Goal: Task Accomplishment & Management: Use online tool/utility

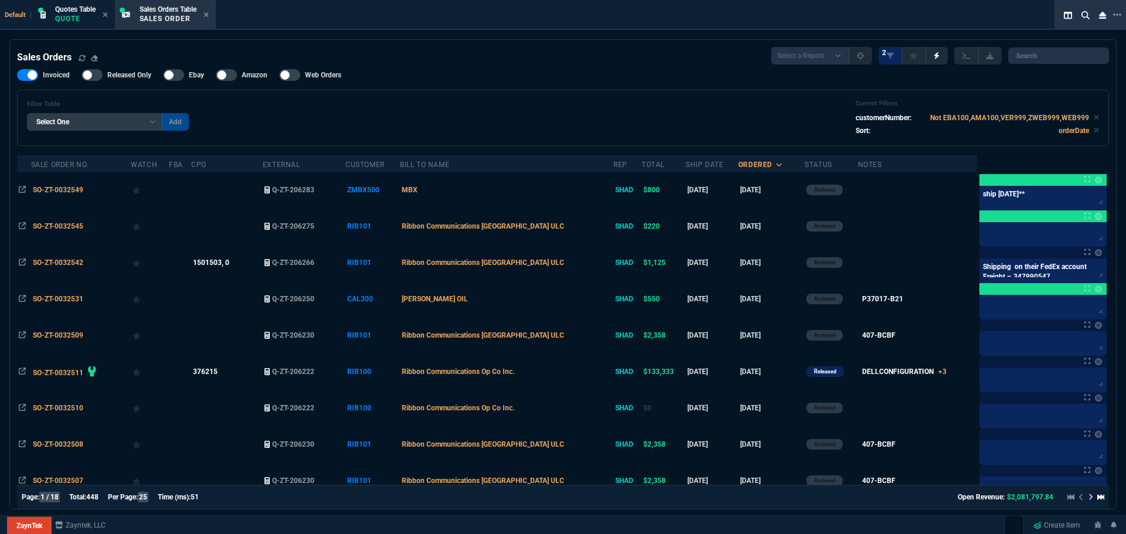
select select "4: SHAD"
select select
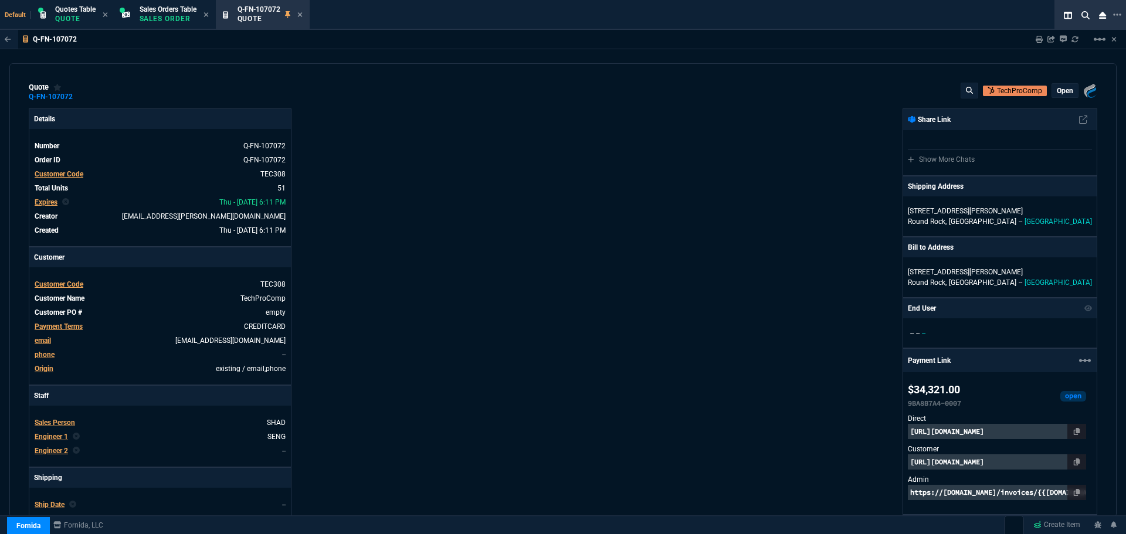
select select "4: SHAD"
click at [300, 15] on div "Q-FN-107072 Quote" at bounding box center [269, 15] width 65 height 21
click at [303, 16] on icon at bounding box center [299, 14] width 5 height 7
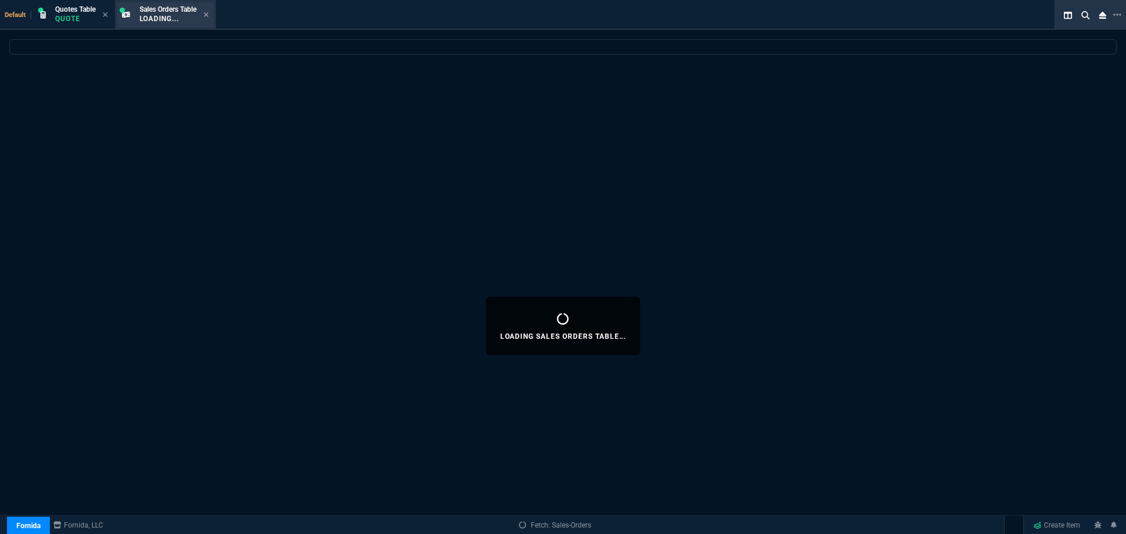
select select
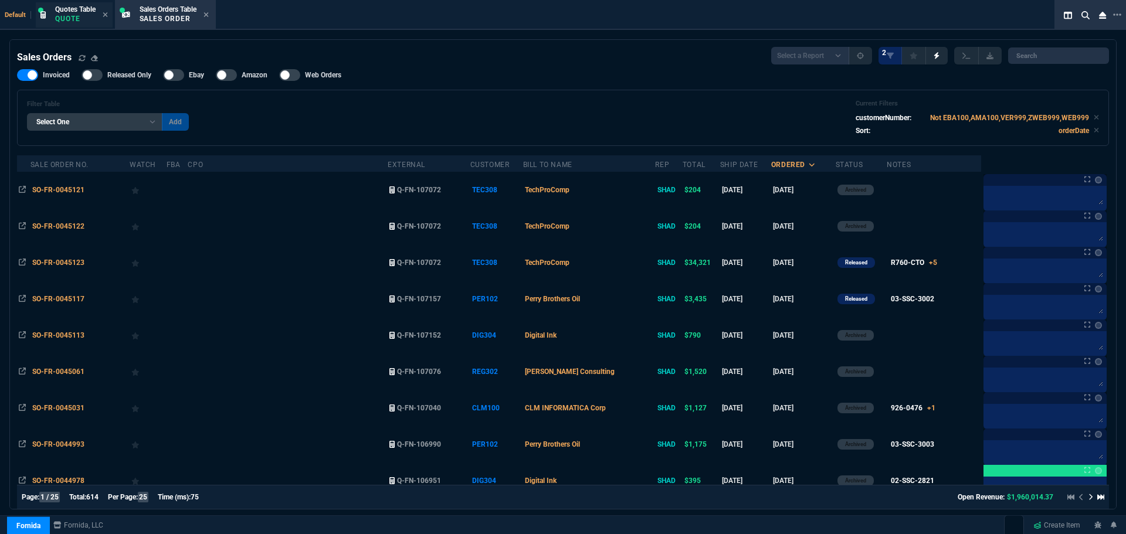
click at [73, 15] on p "Quote" at bounding box center [75, 18] width 40 height 9
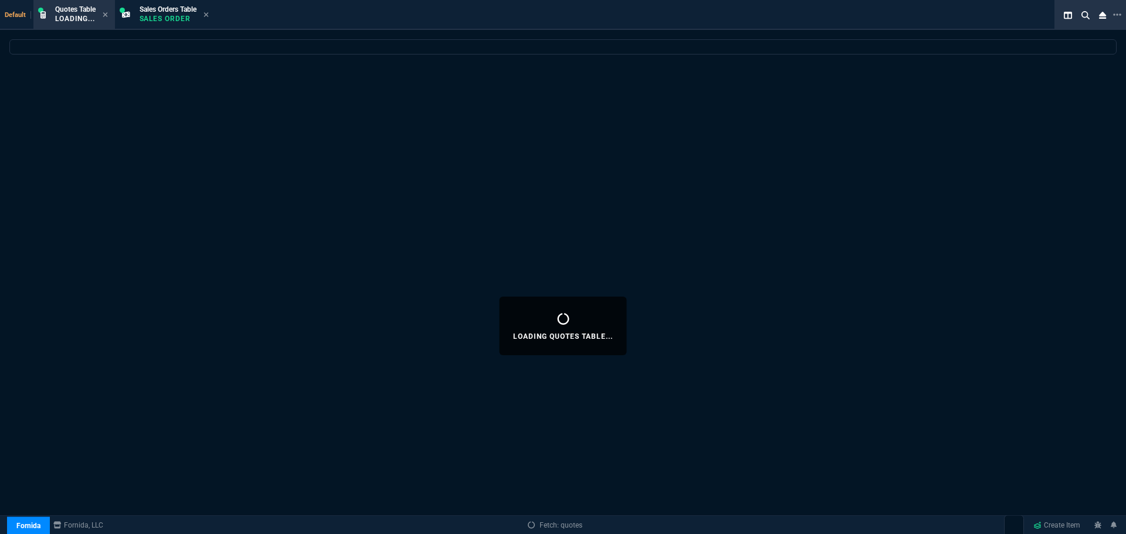
select select
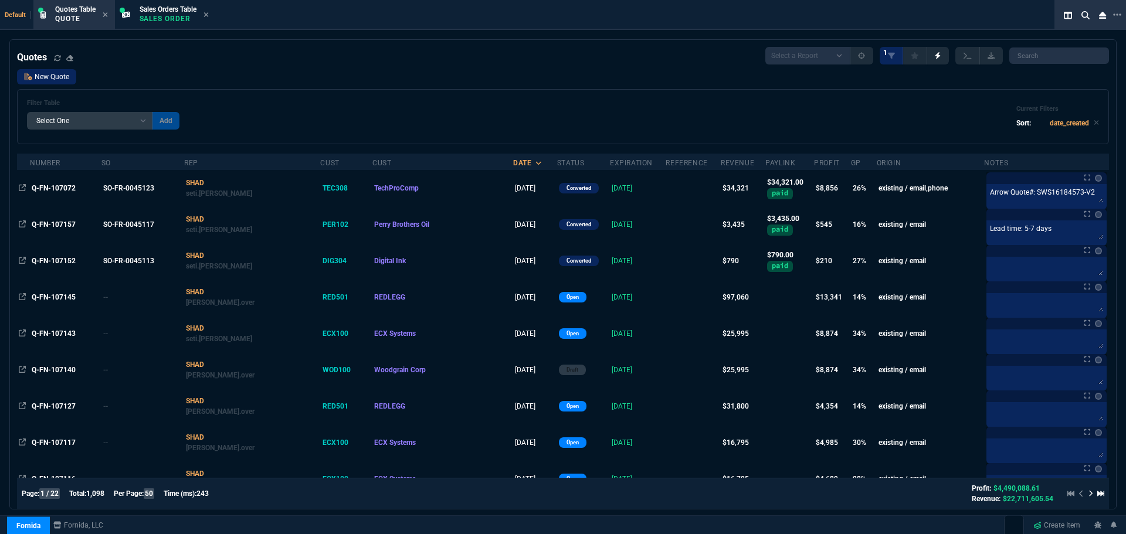
click at [54, 76] on link "New Quote" at bounding box center [46, 76] width 59 height 15
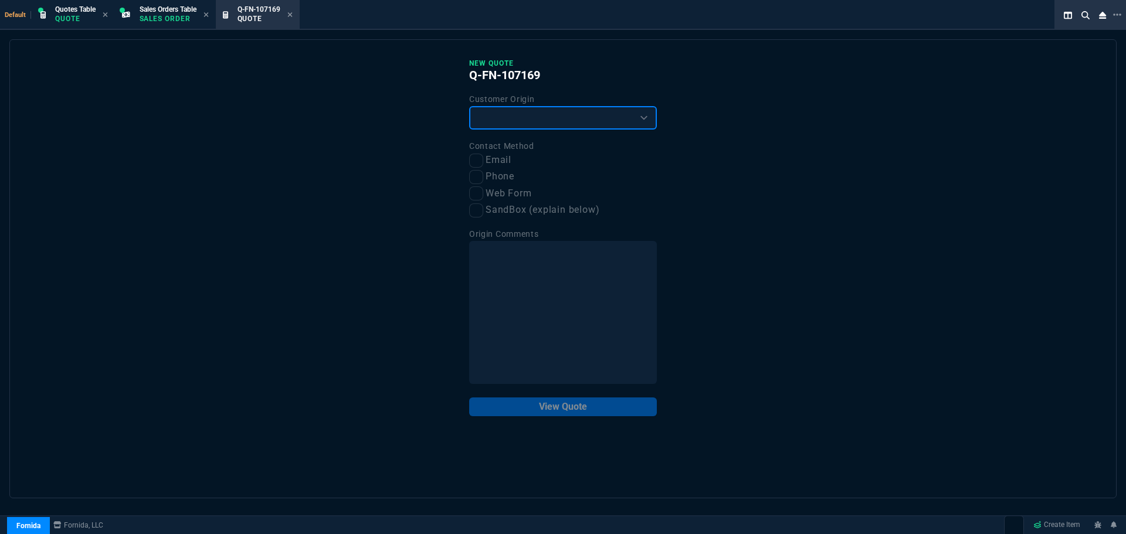
click at [481, 120] on select "Existing Customer Amazon Lead (first order) Website Lead (first order) Called (…" at bounding box center [563, 117] width 188 height 23
select select "existing"
click at [469, 107] on select "Existing Customer Amazon Lead (first order) Website Lead (first order) Called (…" at bounding box center [563, 117] width 188 height 23
click at [478, 164] on input "Email" at bounding box center [476, 161] width 14 height 14
checkbox input "true"
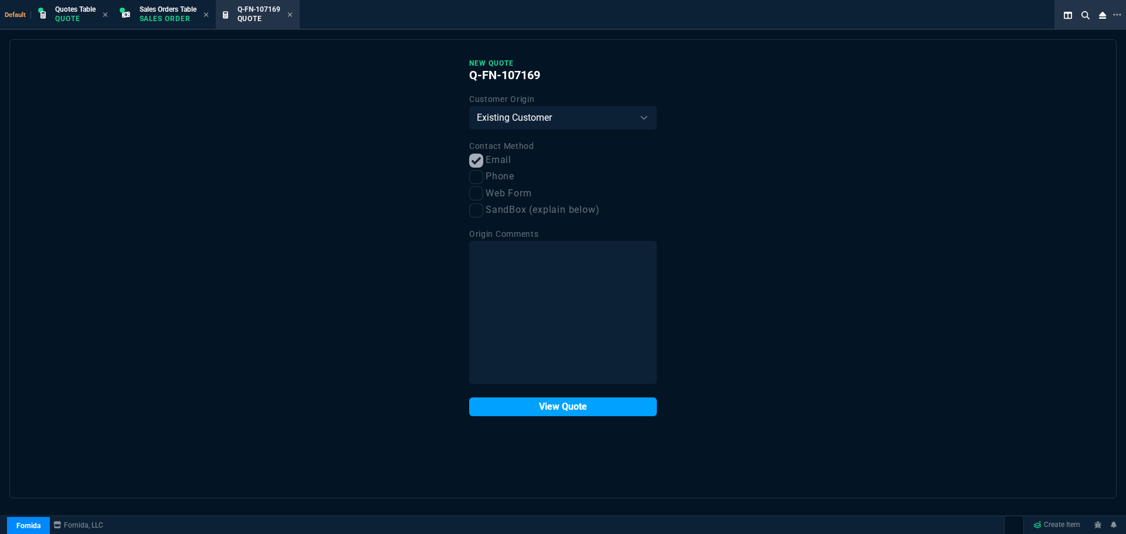
click at [546, 405] on button "View Quote" at bounding box center [563, 407] width 188 height 19
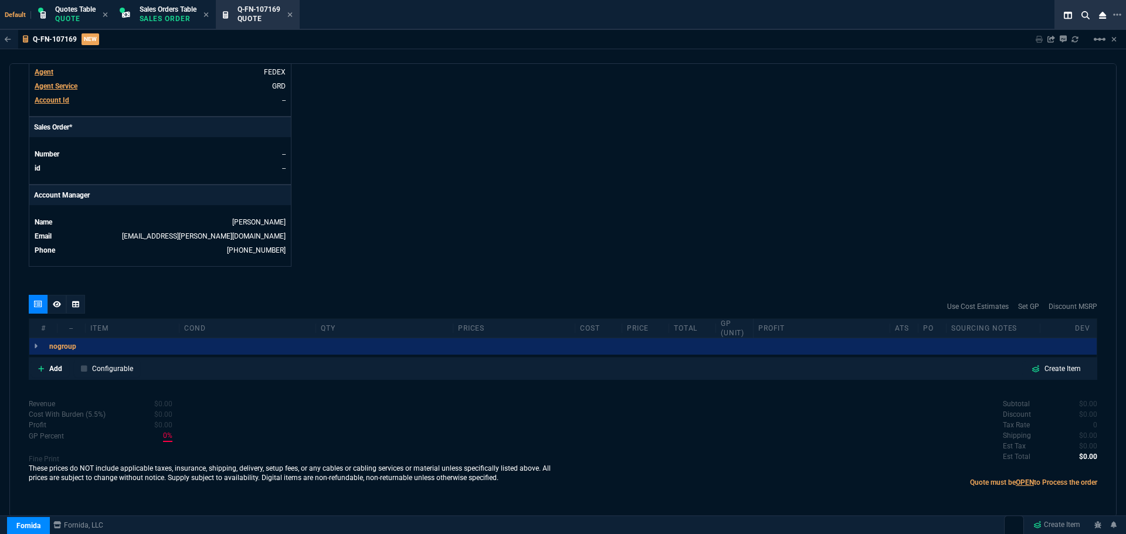
scroll to position [449, 0]
click at [52, 365] on p "Add" at bounding box center [55, 367] width 13 height 11
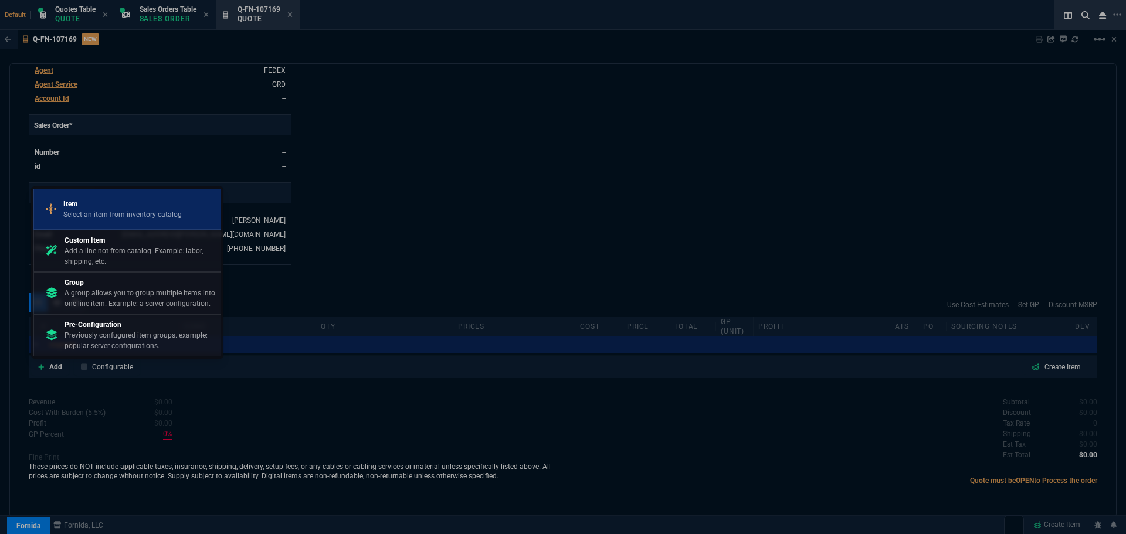
click at [91, 211] on p "Select an item from inventory catalog" at bounding box center [122, 214] width 118 height 11
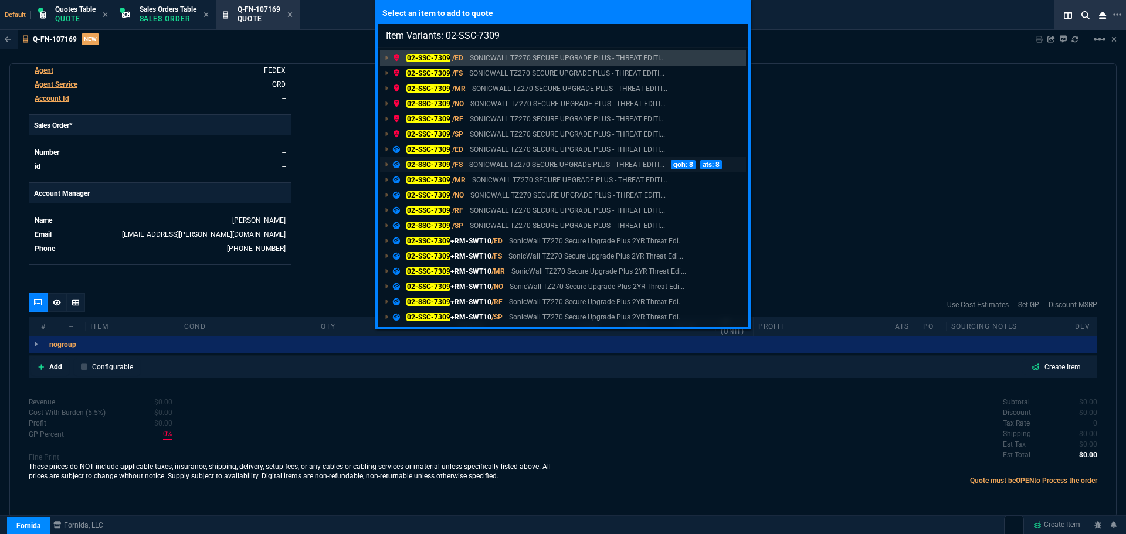
type input "Item Variants: 02-SSC-7309"
click at [430, 164] on mark "02-SSC-7309" at bounding box center [428, 165] width 44 height 8
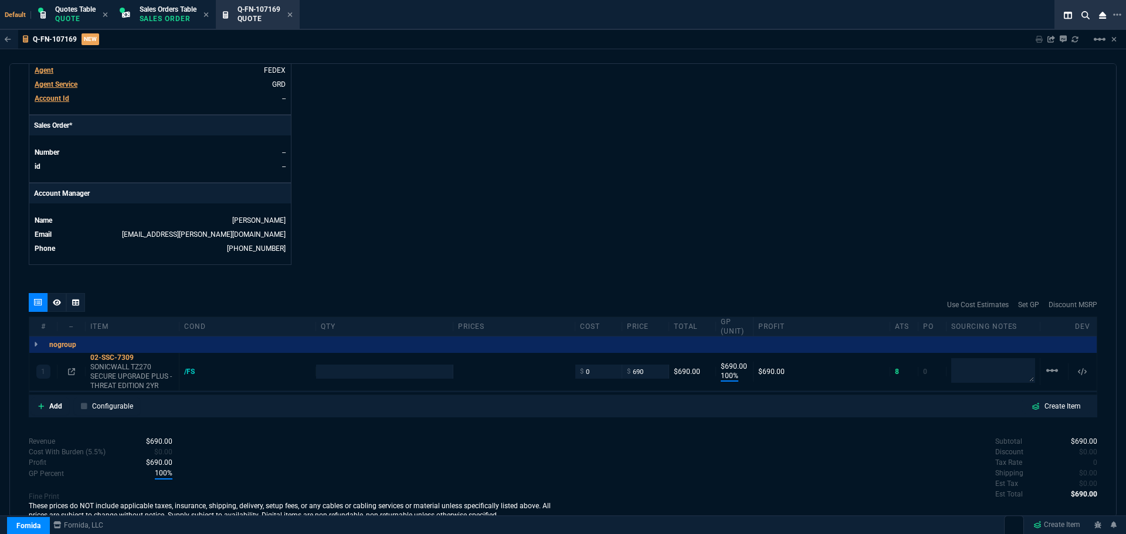
scroll to position [436, 0]
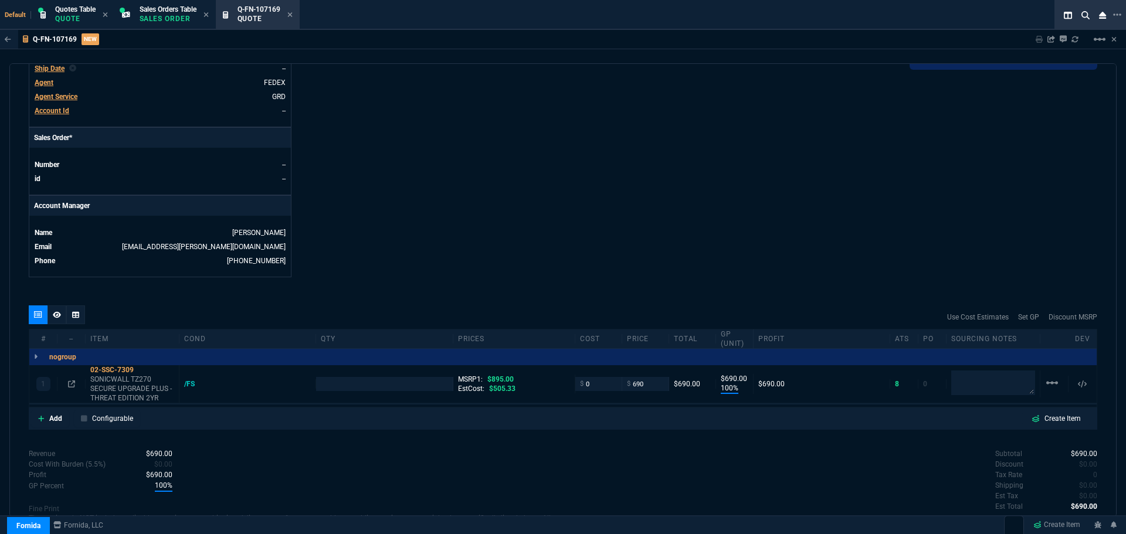
type input "100"
type input "690"
type input "23"
click at [70, 384] on icon at bounding box center [71, 384] width 7 height 7
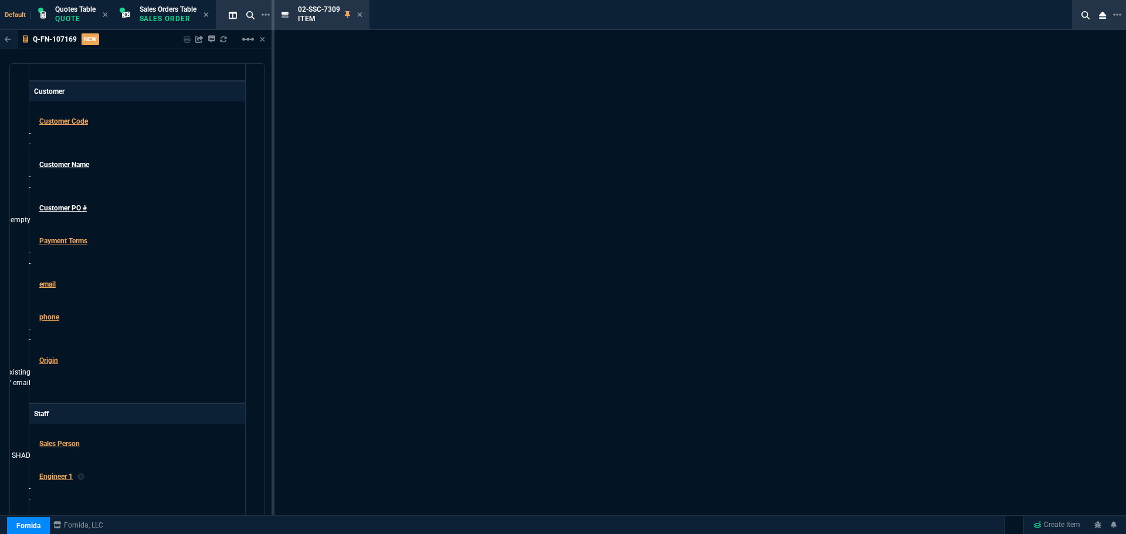
scroll to position [452, 0]
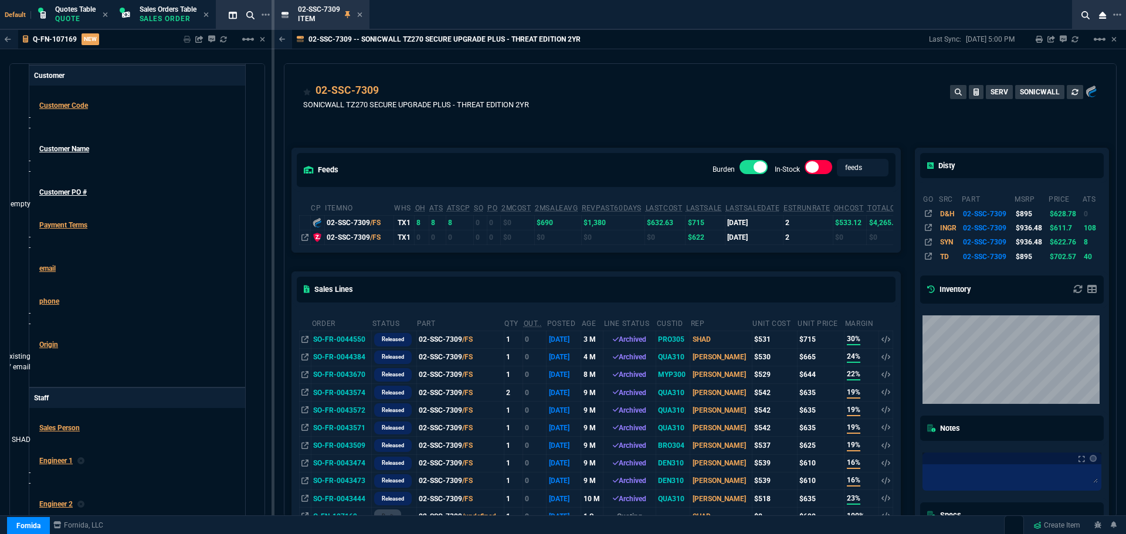
click at [359, 16] on icon at bounding box center [359, 14] width 5 height 7
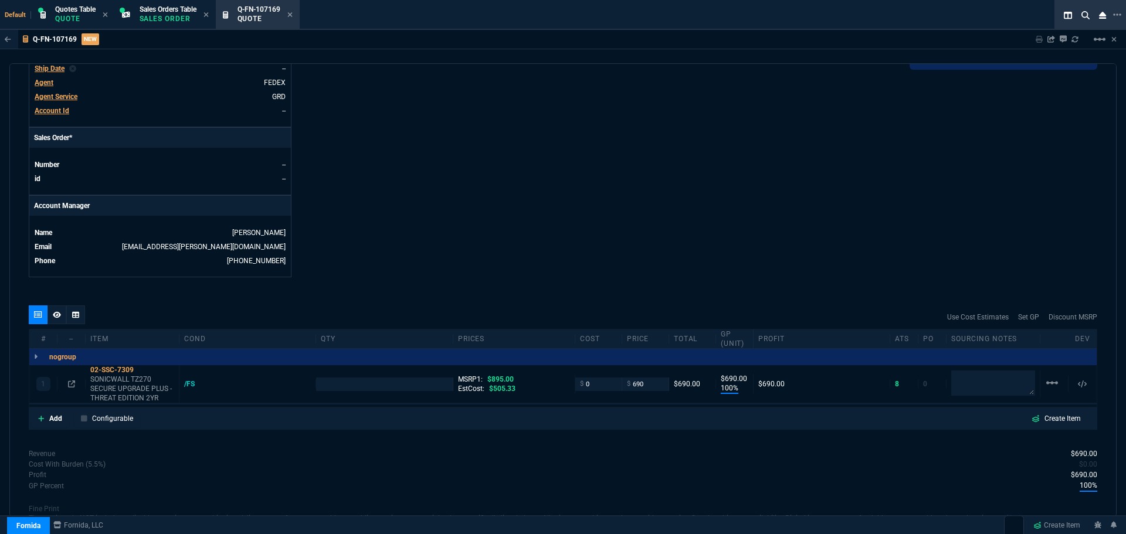
scroll to position [436, 0]
click at [589, 386] on input "0" at bounding box center [598, 383] width 37 height 13
type input "534"
type input "1"
type input "534"
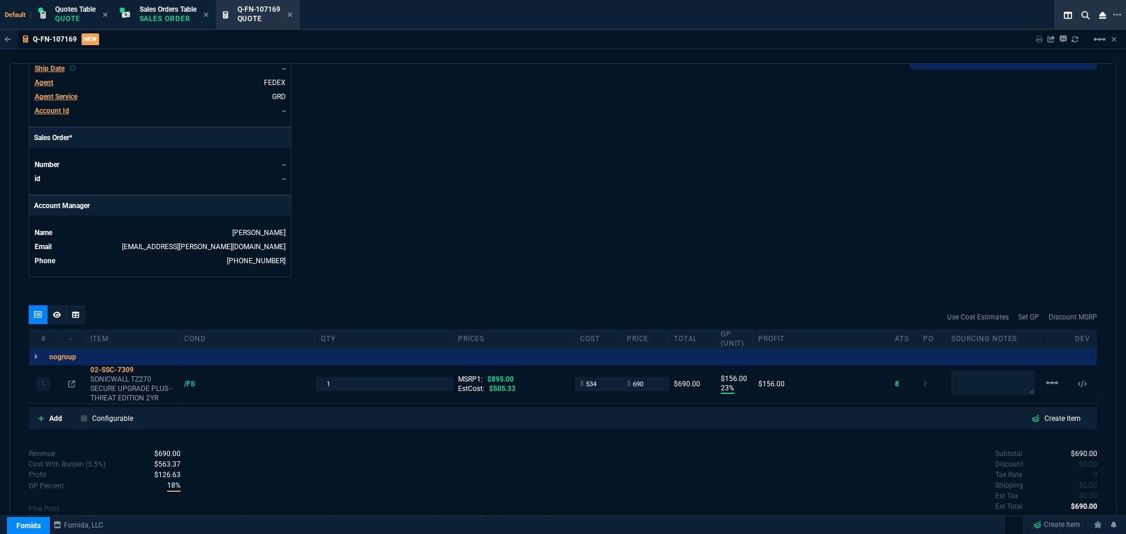
type input "23"
type input "156"
click at [650, 386] on input "690" at bounding box center [645, 383] width 37 height 13
type input "725"
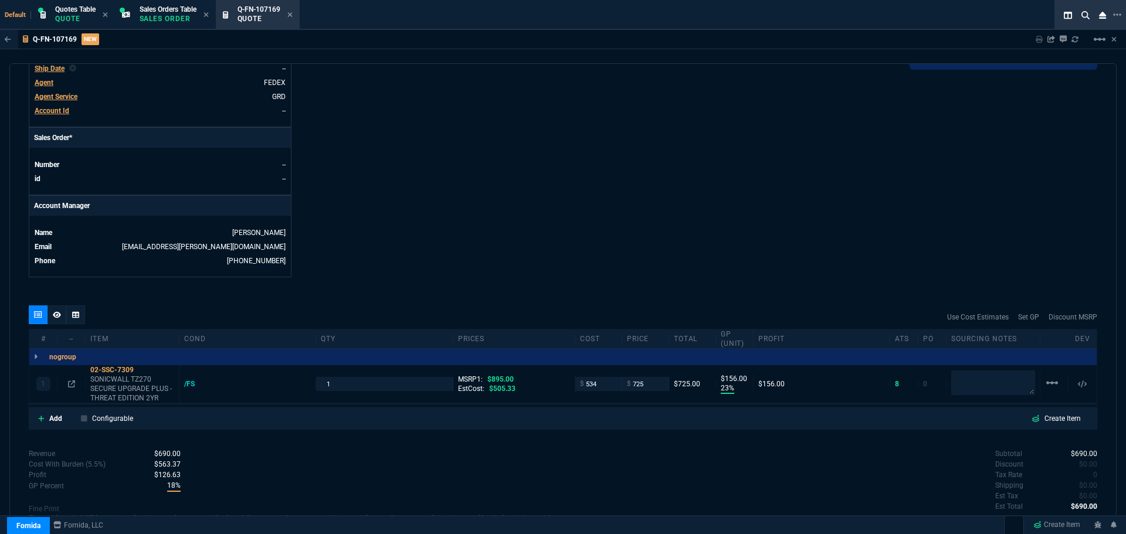
type input "725"
type input "26"
type input "191"
type input "19"
click at [654, 386] on input "725" at bounding box center [645, 383] width 37 height 13
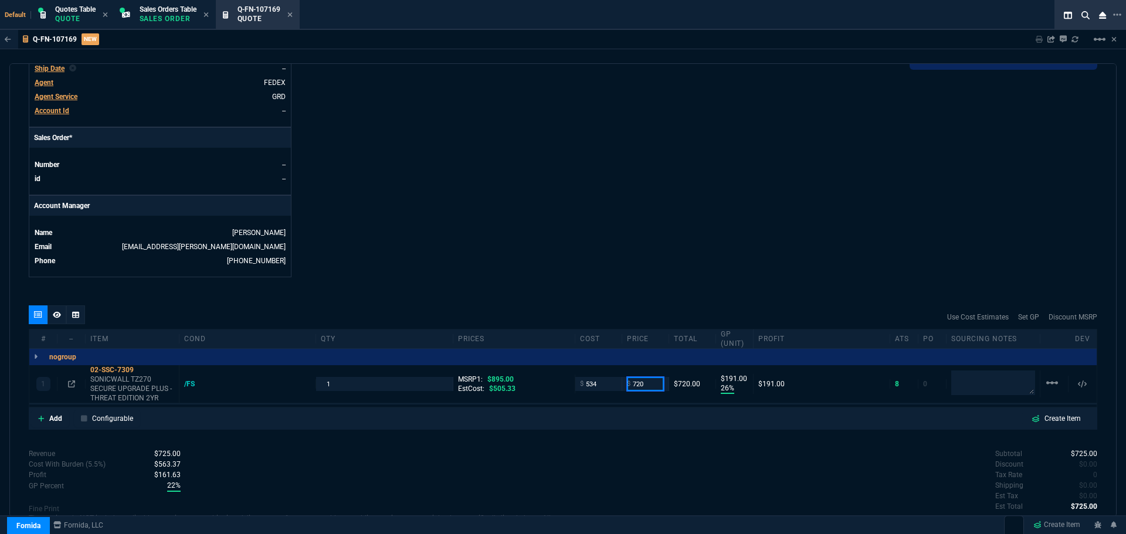
type input "720"
type input "186"
type input "20"
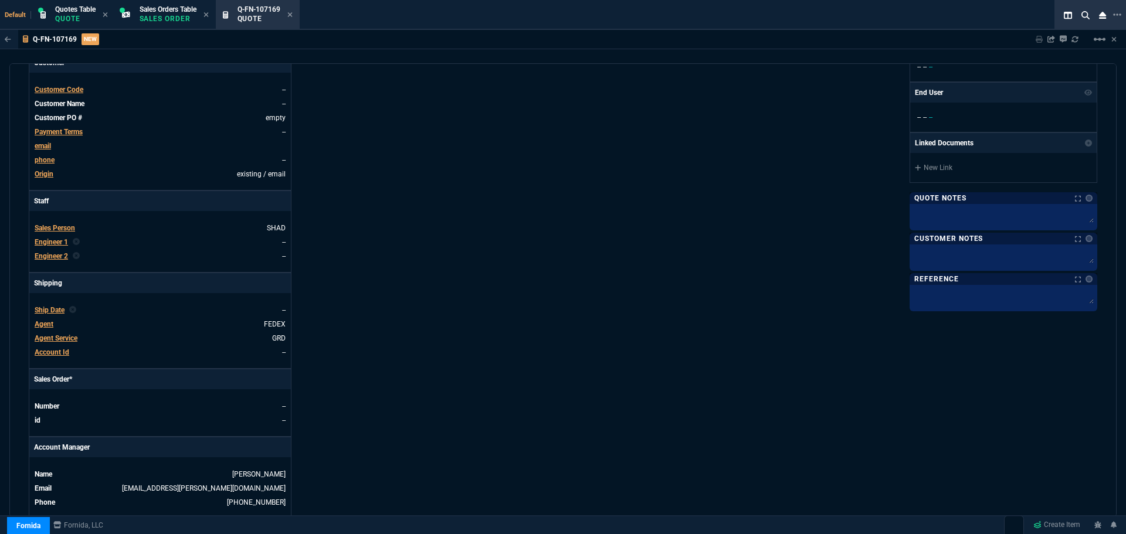
scroll to position [0, 0]
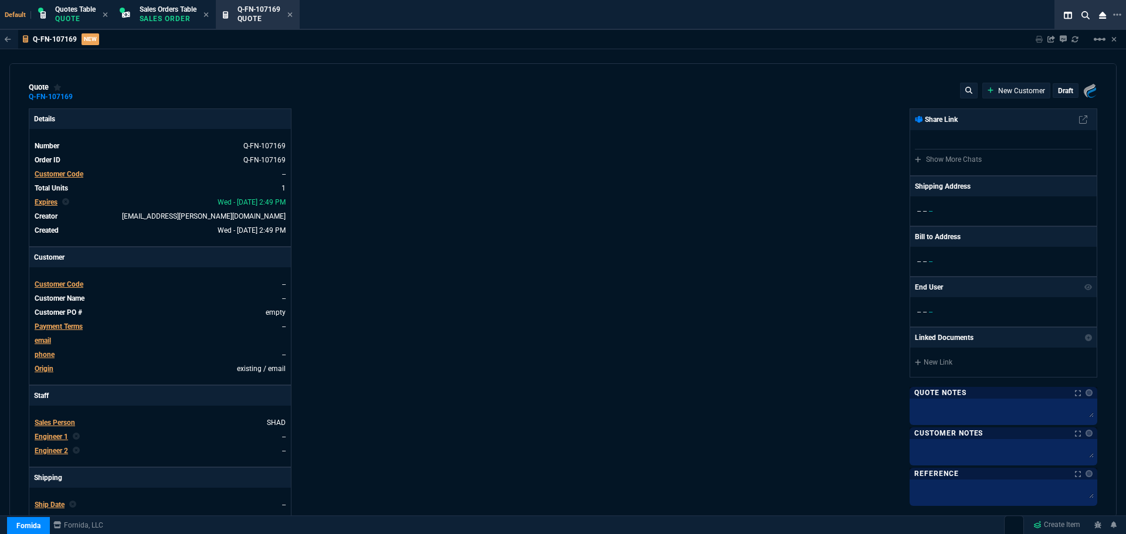
click at [1058, 90] on p "draft" at bounding box center [1065, 90] width 15 height 9
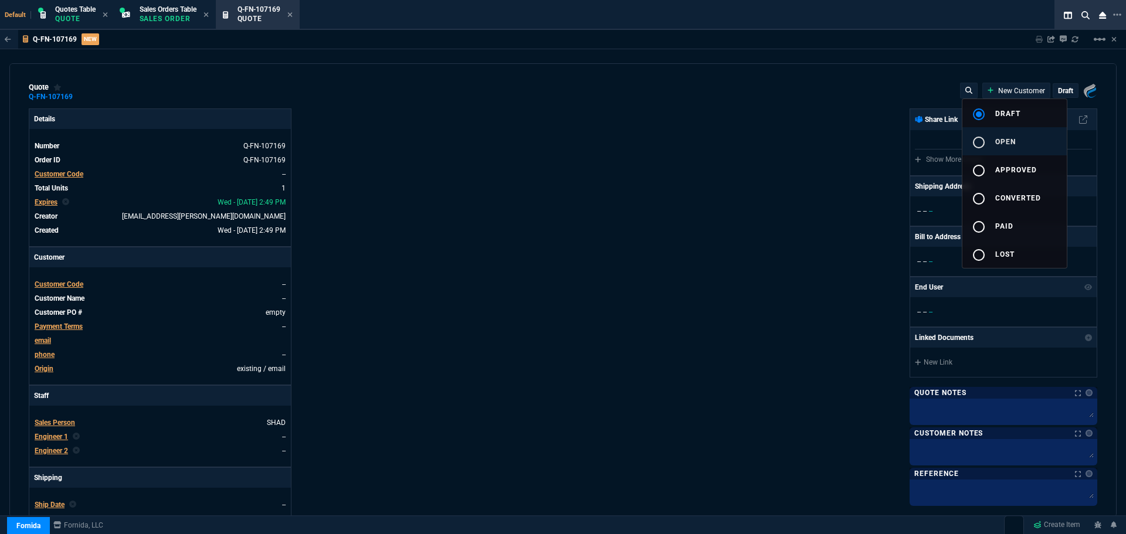
click at [980, 145] on mat-icon "radio_button_unchecked" at bounding box center [979, 142] width 14 height 14
click at [585, 233] on div at bounding box center [563, 267] width 1126 height 534
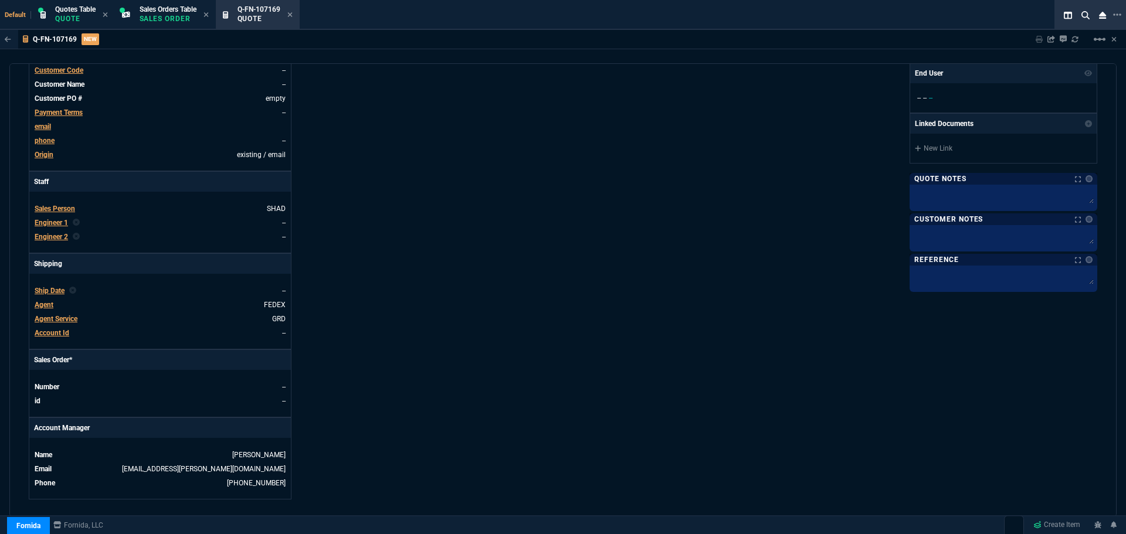
scroll to position [410, 0]
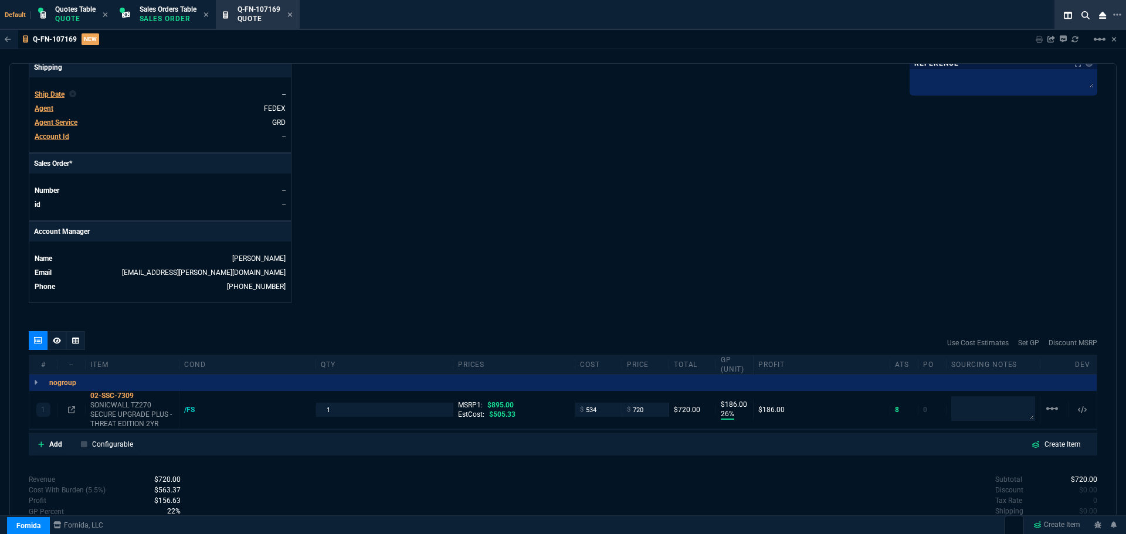
click at [56, 344] on icon at bounding box center [57, 340] width 8 height 7
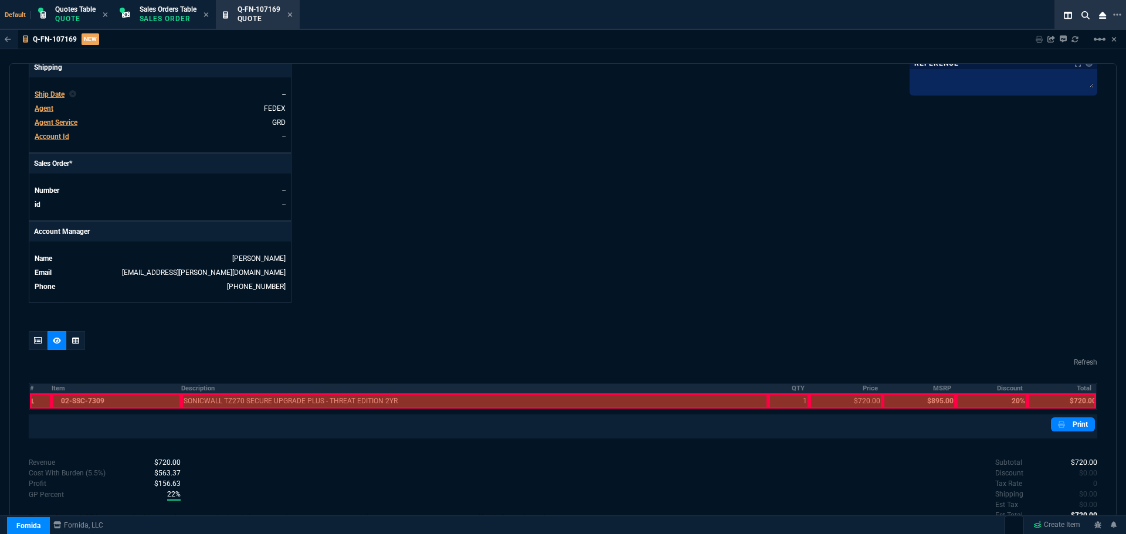
click at [31, 389] on th "#" at bounding box center [40, 388] width 22 height 10
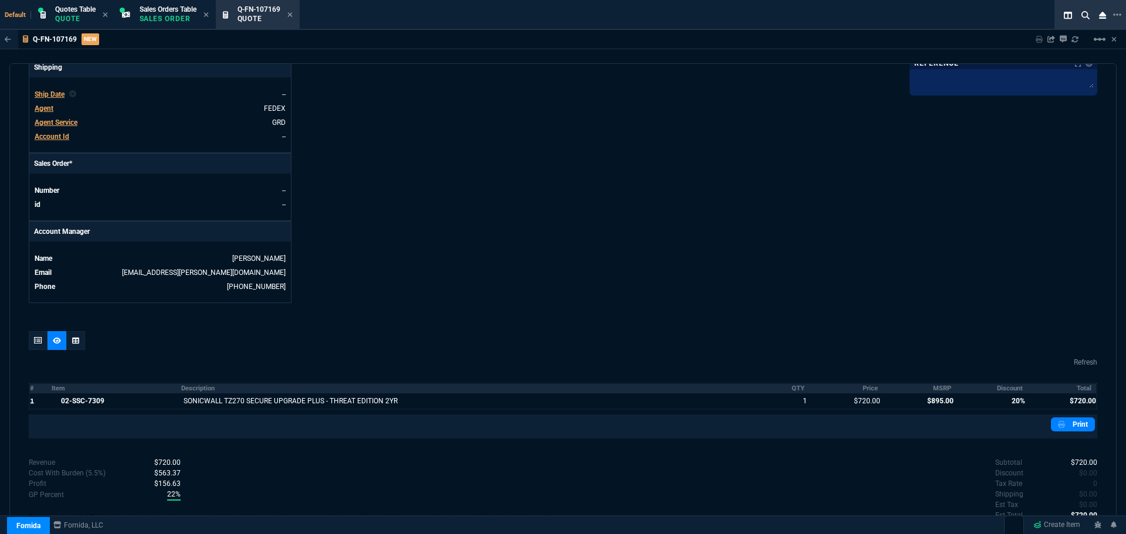
click at [1007, 390] on th "Discount" at bounding box center [992, 388] width 72 height 10
click at [938, 390] on th "MSRP" at bounding box center [918, 388] width 73 height 10
click at [1058, 425] on icon at bounding box center [1061, 424] width 7 height 7
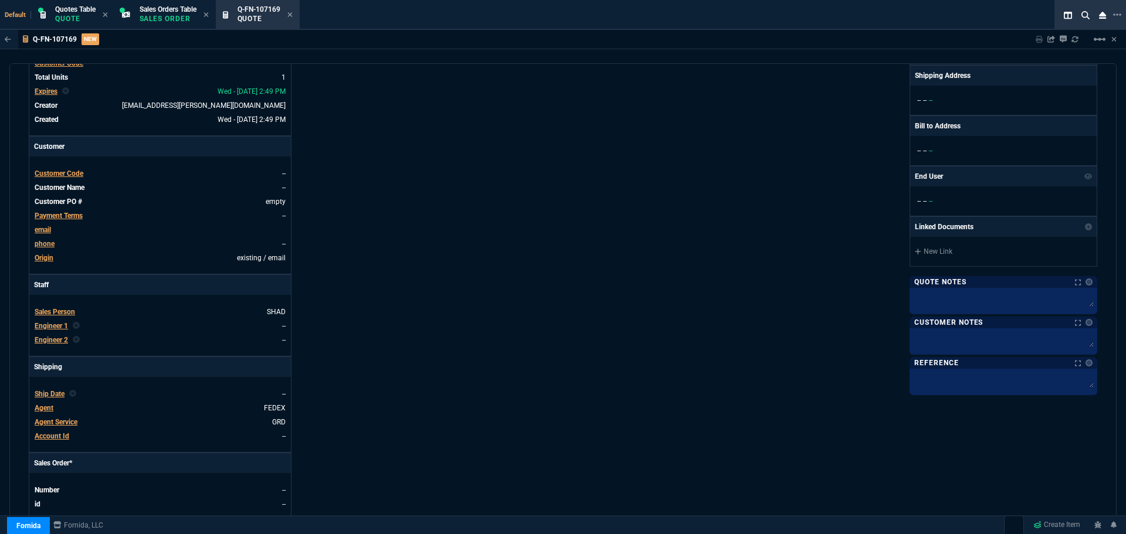
scroll to position [0, 0]
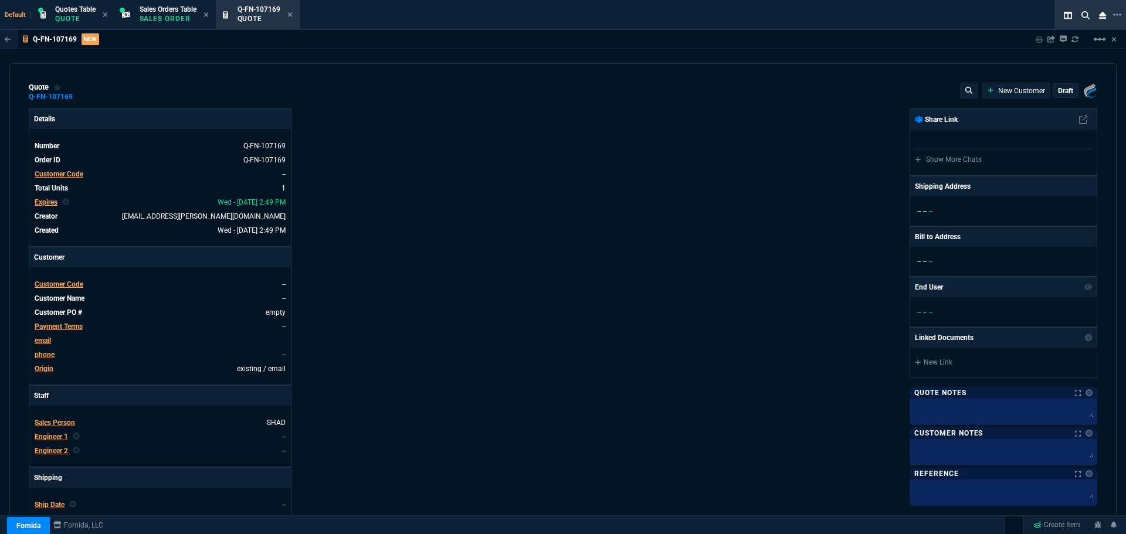
click at [1058, 91] on p "draft" at bounding box center [1065, 90] width 15 height 9
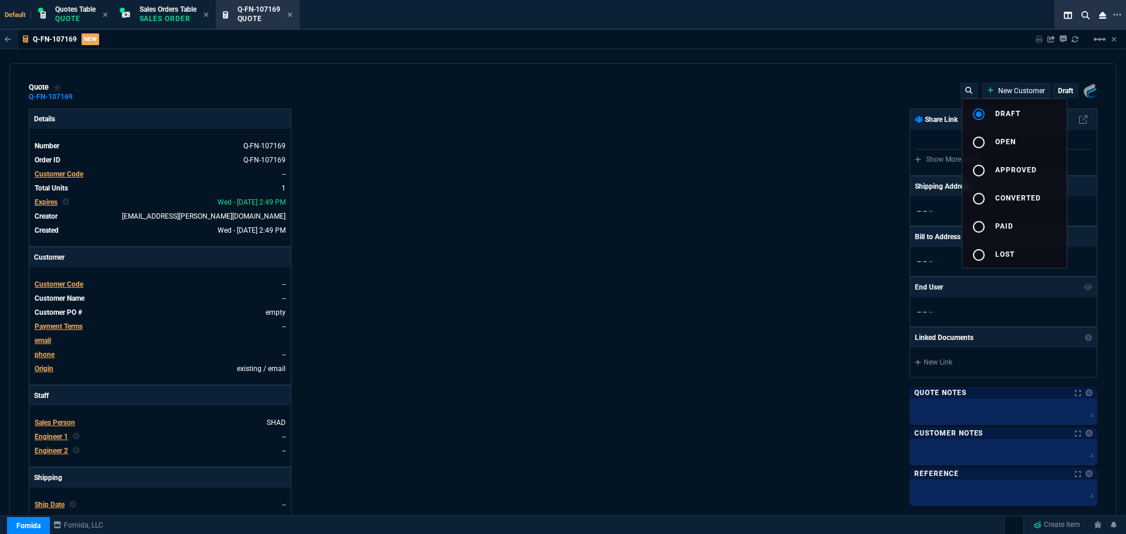
click at [65, 283] on div at bounding box center [563, 267] width 1126 height 534
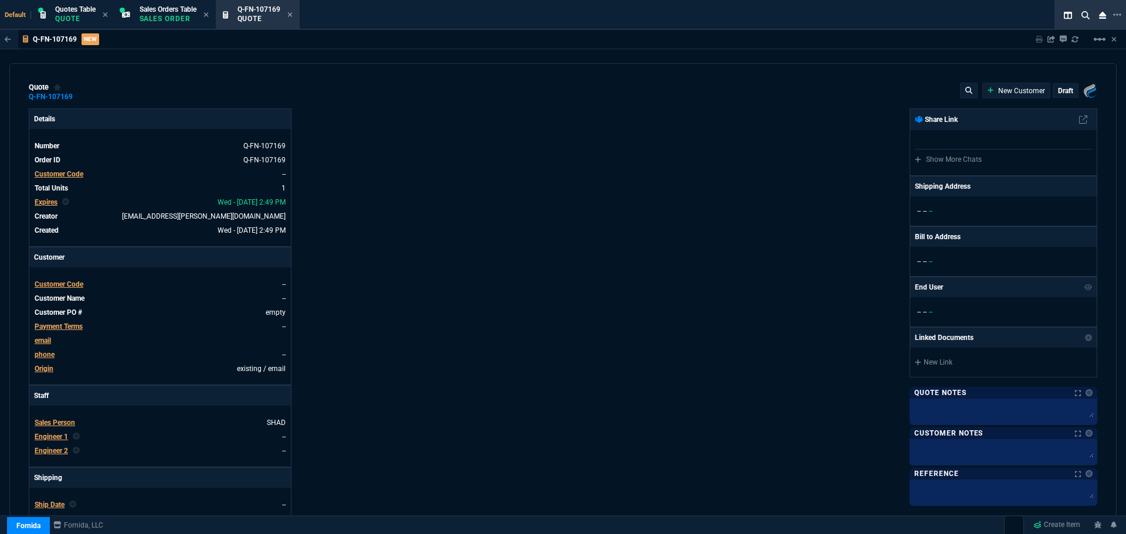
click at [65, 283] on span "Customer Code" at bounding box center [59, 284] width 49 height 8
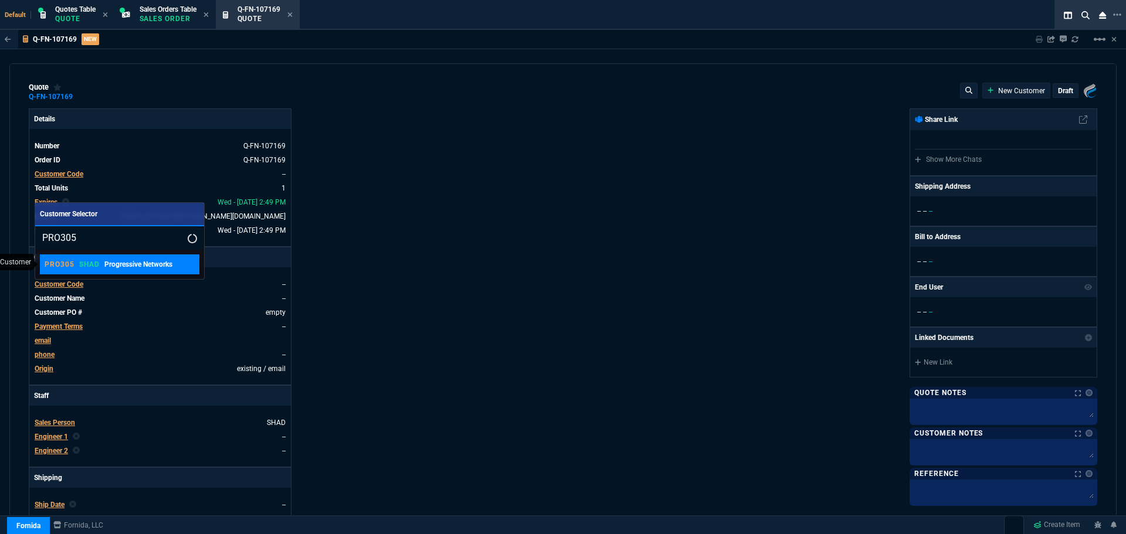
type input "PRO305"
click at [114, 266] on p "Progressive Networks" at bounding box center [138, 264] width 68 height 11
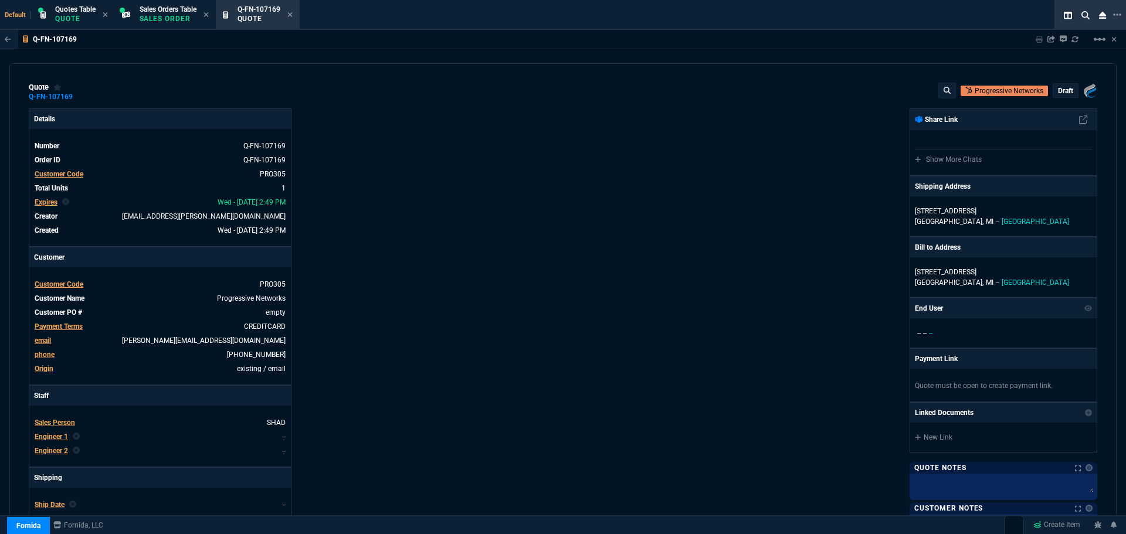
click at [1058, 90] on p "draft" at bounding box center [1065, 90] width 15 height 9
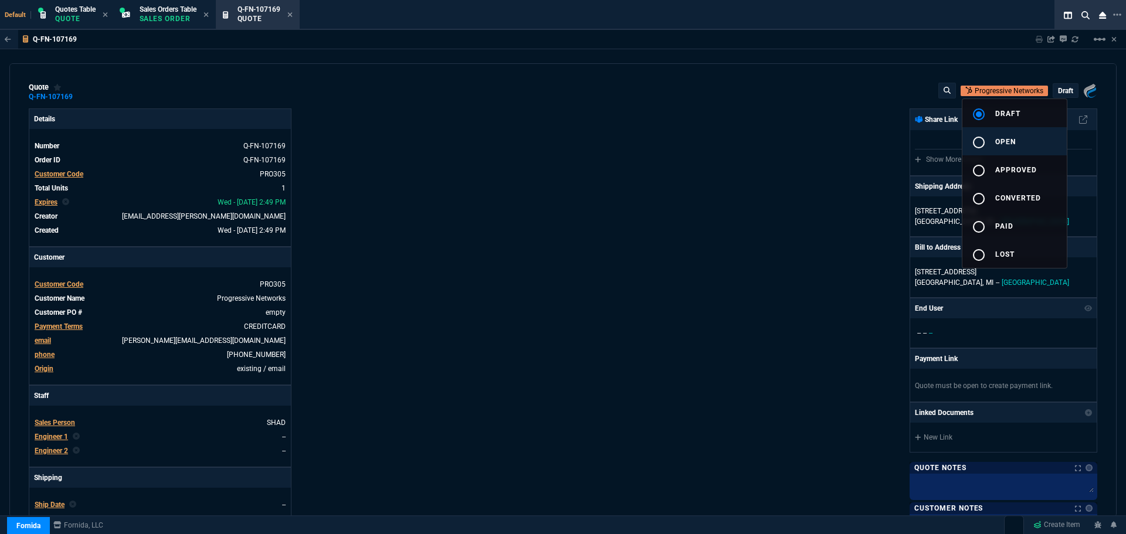
click at [978, 138] on mat-icon "radio_button_unchecked" at bounding box center [979, 142] width 14 height 14
type input "26"
type input "186"
type input "20"
click at [686, 216] on div at bounding box center [563, 267] width 1126 height 534
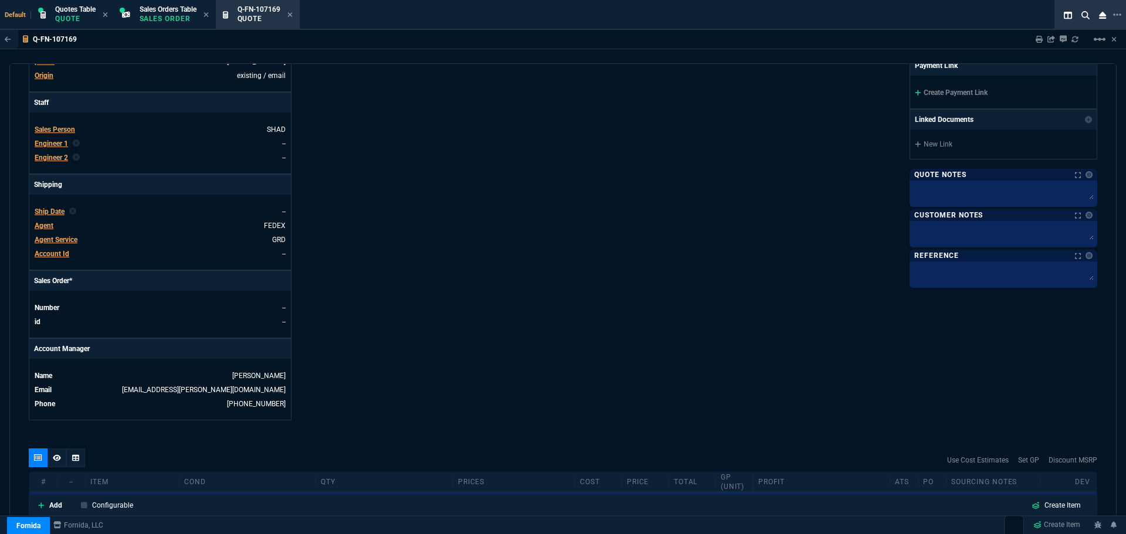
scroll to position [476, 0]
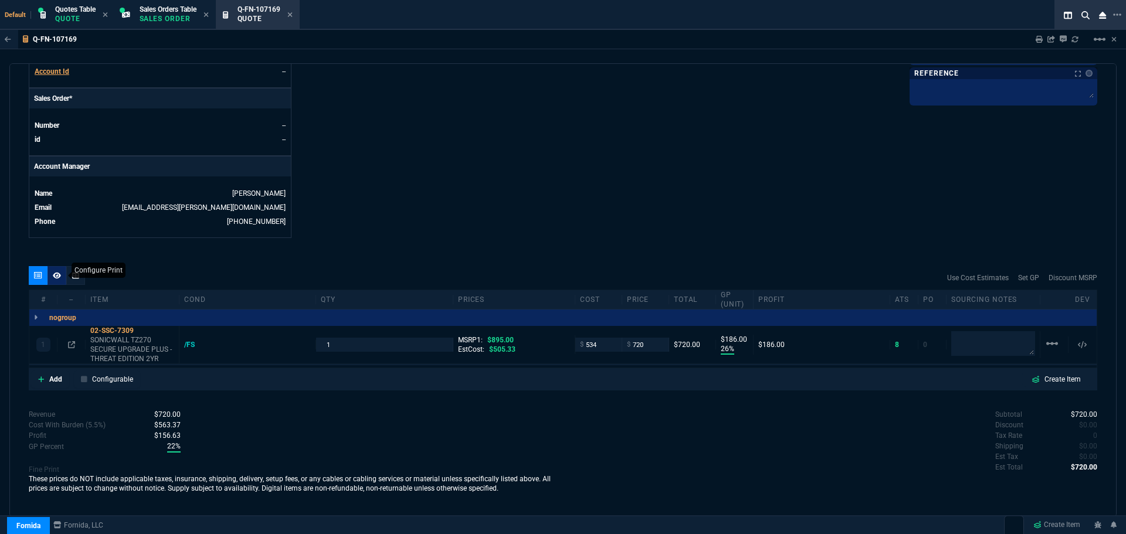
click at [60, 276] on icon at bounding box center [57, 275] width 8 height 6
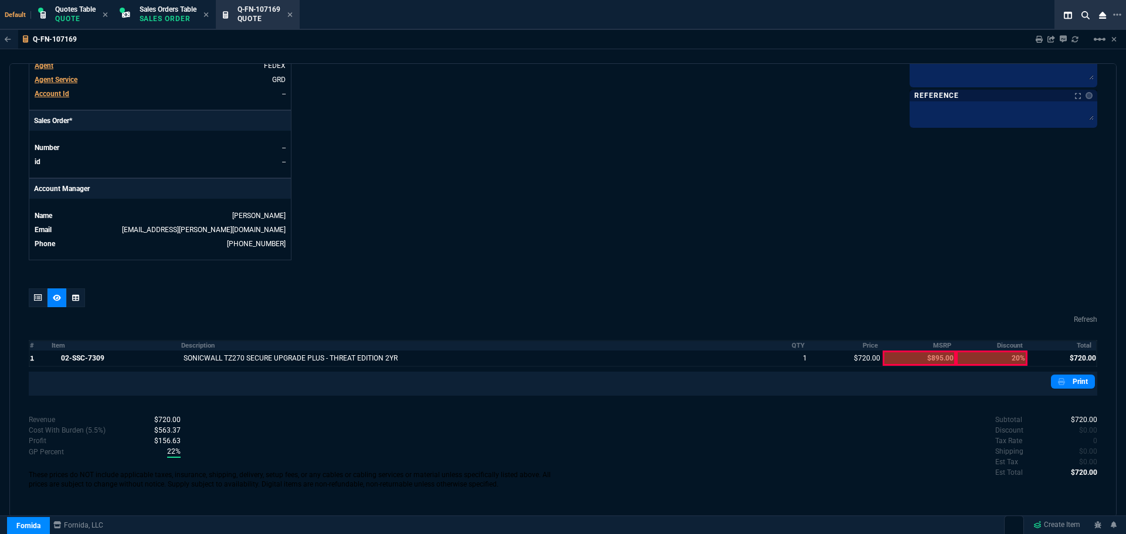
scroll to position [0, 0]
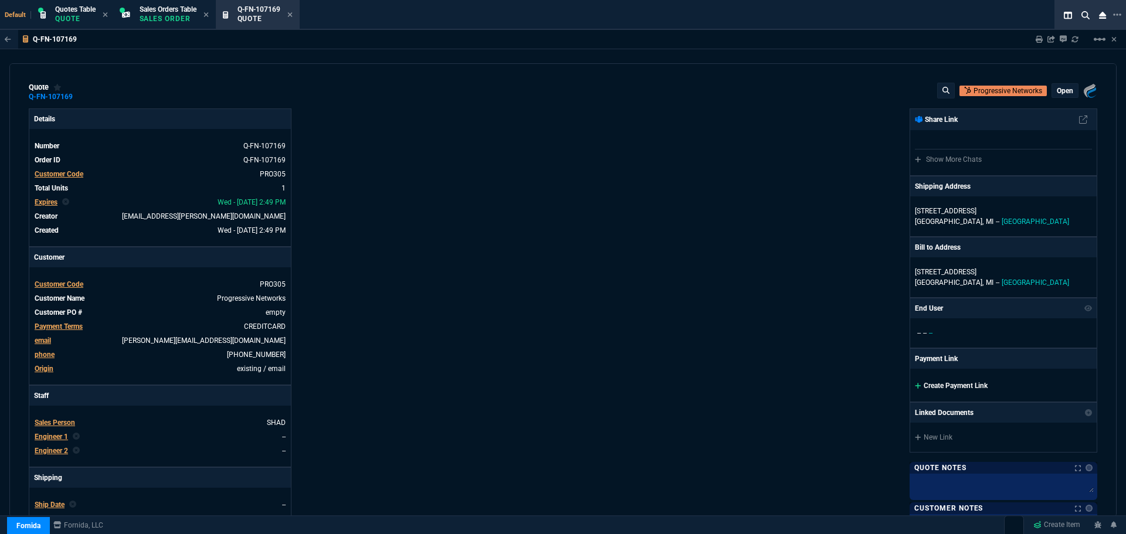
click at [941, 385] on link "Create Payment Link" at bounding box center [951, 386] width 73 height 8
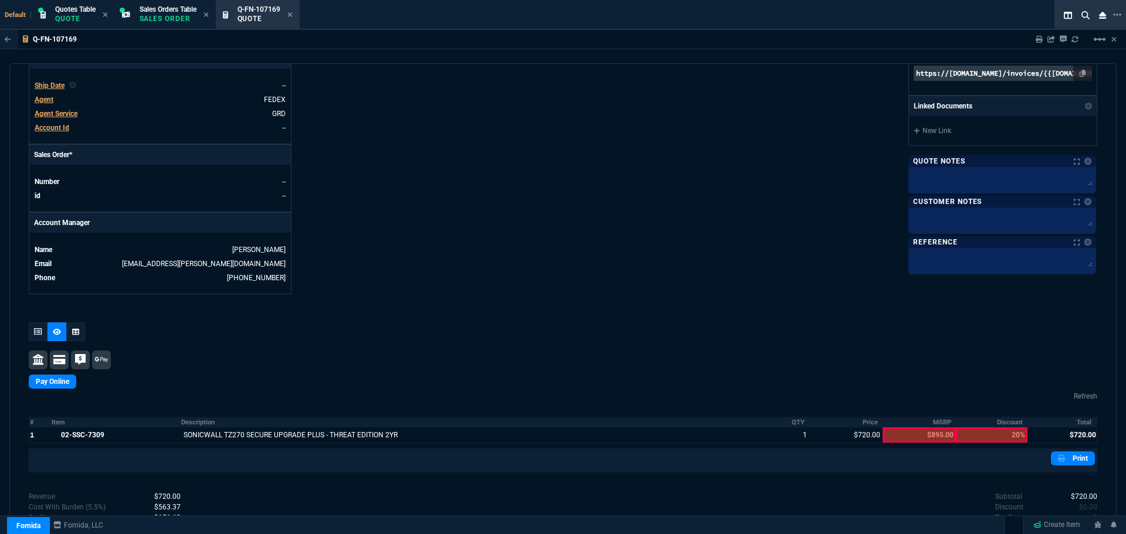
scroll to position [469, 0]
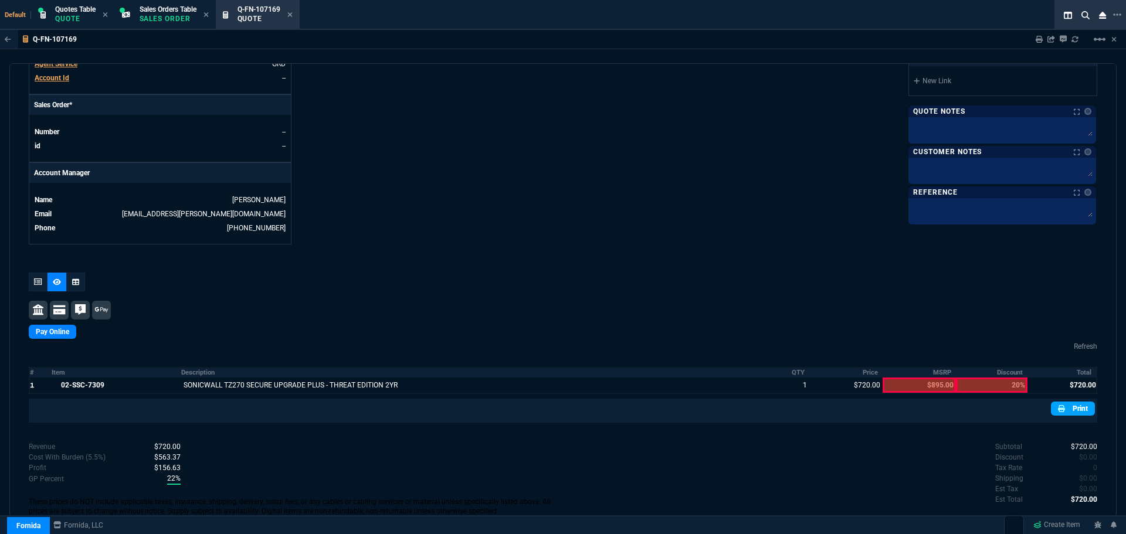
click at [1081, 410] on link "Print" at bounding box center [1073, 409] width 44 height 14
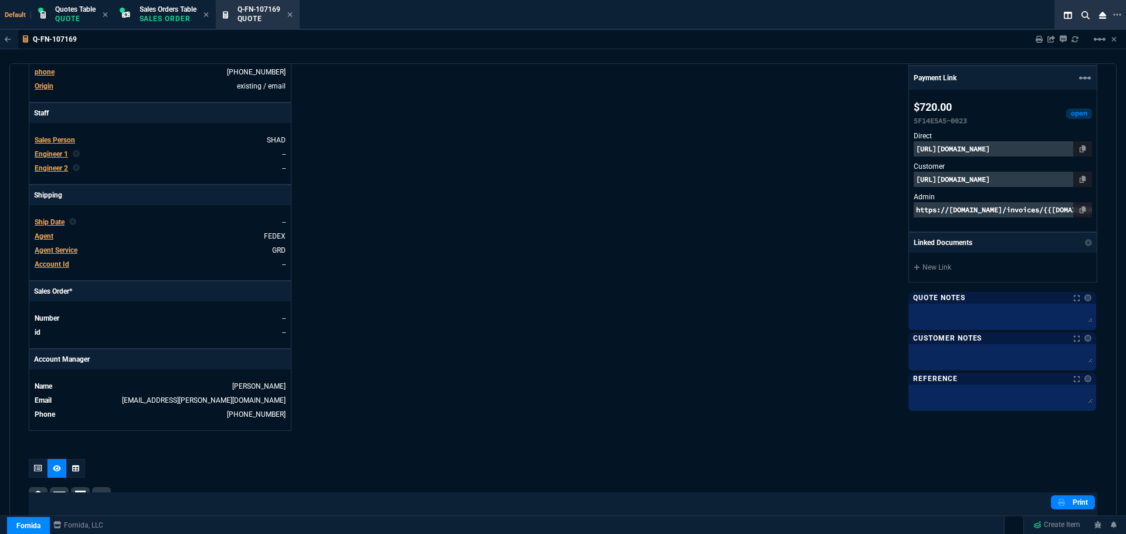
scroll to position [0, 0]
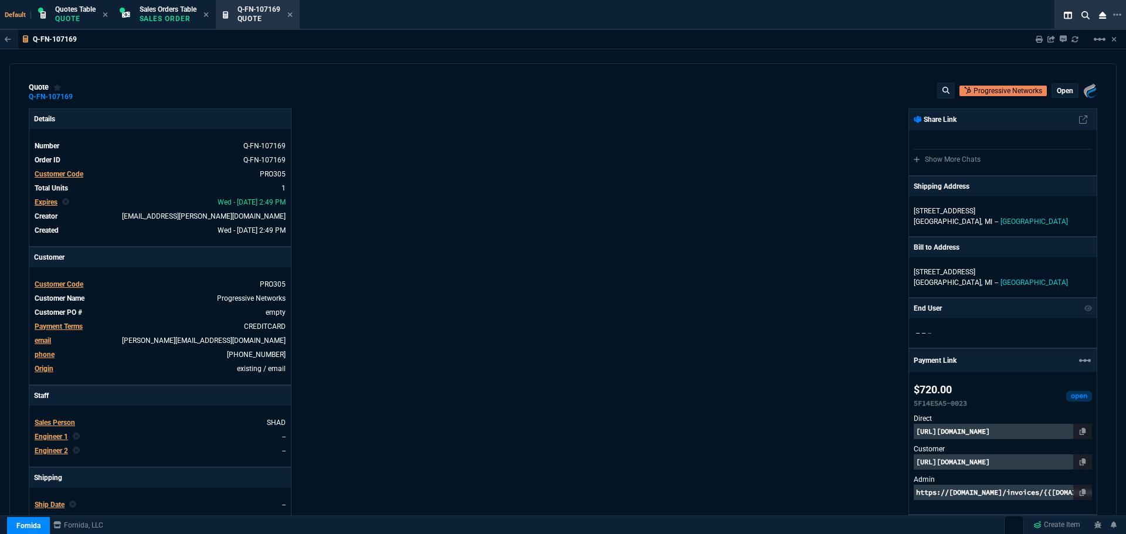
drag, startPoint x: 79, startPoint y: 96, endPoint x: 23, endPoint y: 123, distance: 61.6
click at [79, 96] on icon at bounding box center [80, 96] width 6 height 7
click at [1079, 461] on icon at bounding box center [1082, 462] width 6 height 7
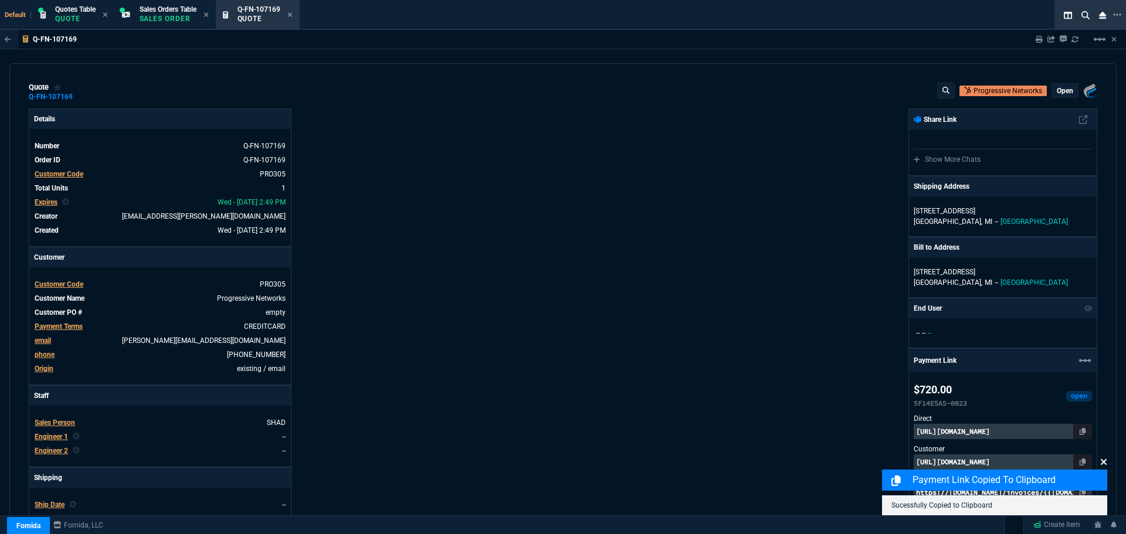
click at [1104, 462] on icon at bounding box center [1104, 462] width 6 height 6
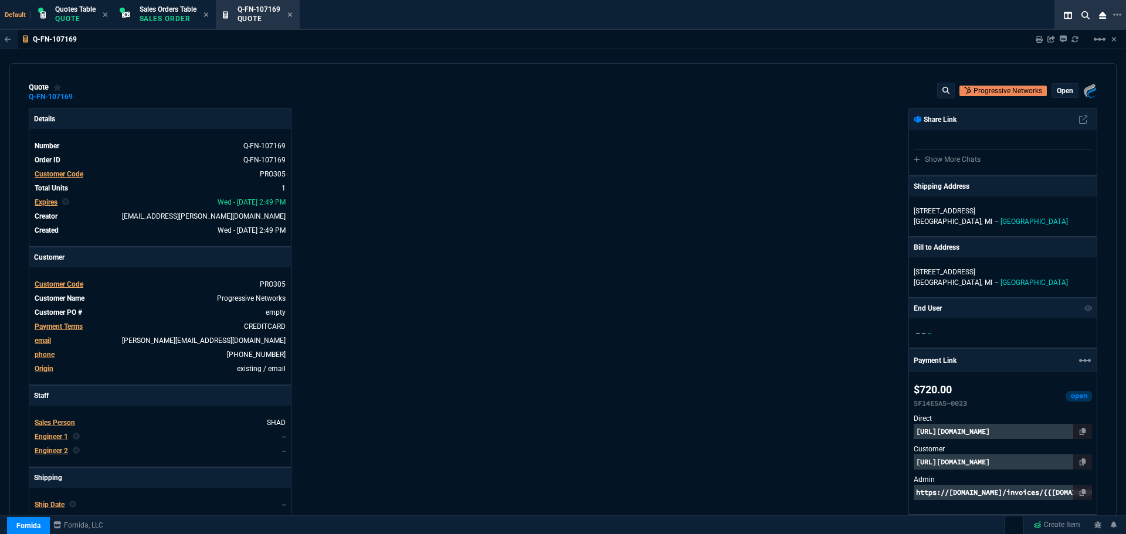
click at [1018, 462] on p "[URL][DOMAIN_NAME]" at bounding box center [1003, 461] width 178 height 15
